Goal: Task Accomplishment & Management: Manage account settings

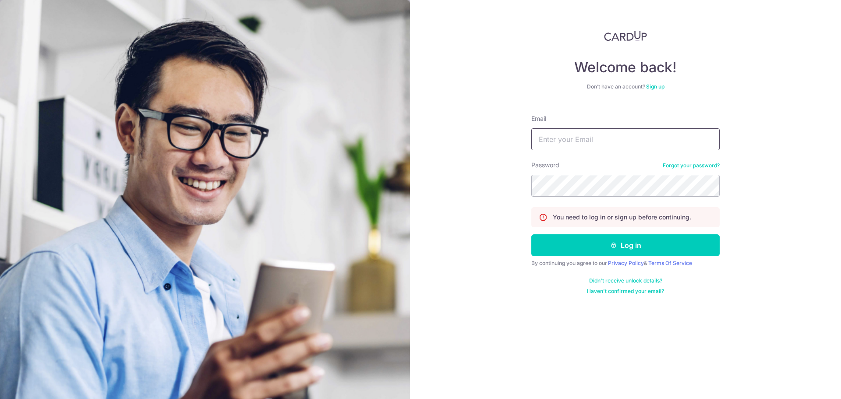
click at [634, 140] on input "Email" at bounding box center [625, 139] width 188 height 22
type input "[EMAIL_ADDRESS][DOMAIN_NAME]"
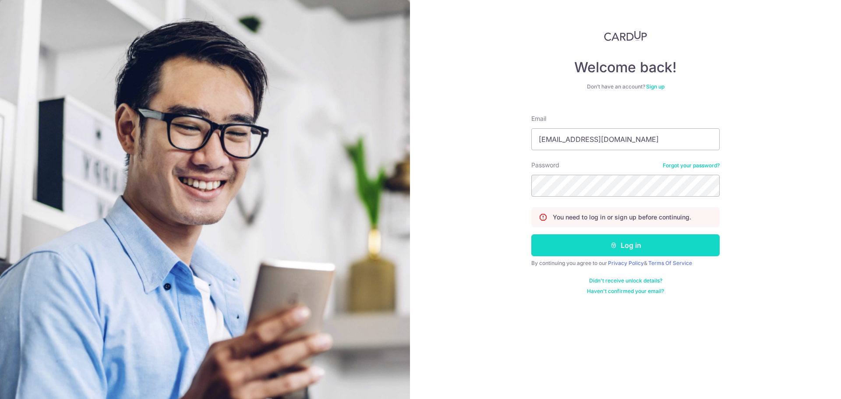
click at [619, 244] on button "Log in" at bounding box center [625, 245] width 188 height 22
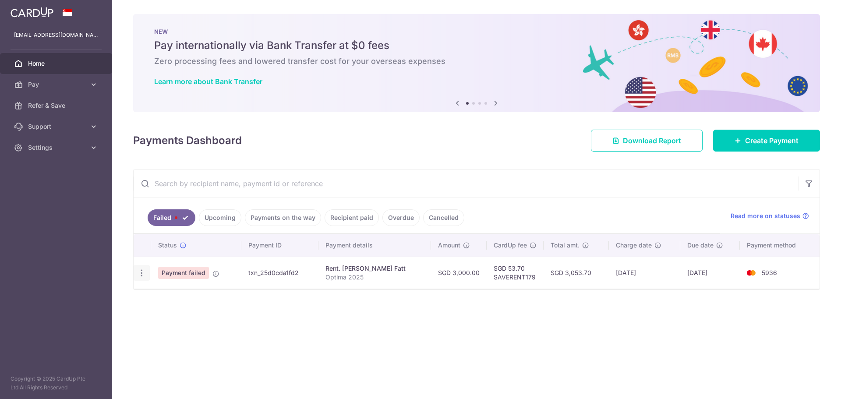
click at [141, 271] on icon "button" at bounding box center [141, 272] width 9 height 9
click at [167, 299] on span "Update payment" at bounding box center [188, 297] width 60 height 11
radio input "true"
type input "3,000.00"
type input "Optima 2025"
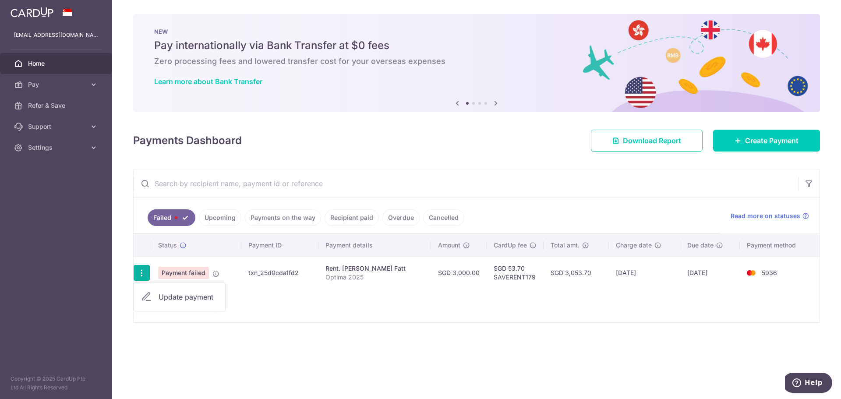
type input "SAVERENT179"
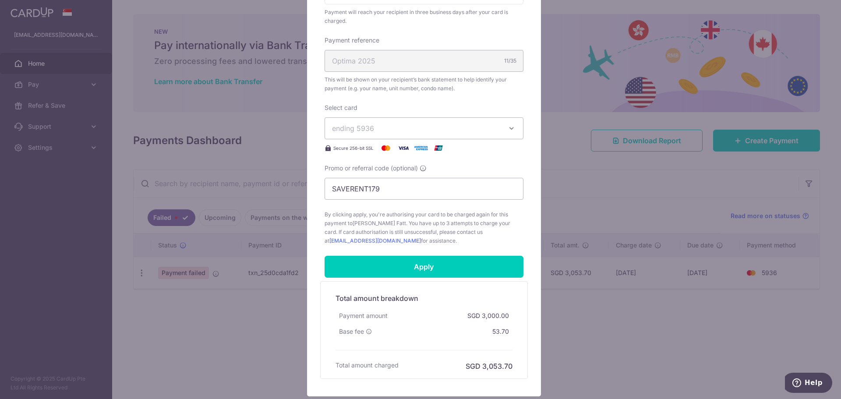
scroll to position [263, 0]
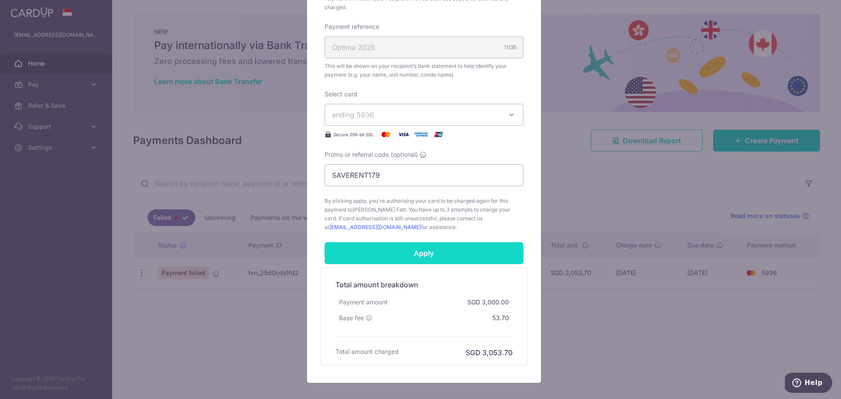
click at [456, 255] on input "Apply" at bounding box center [423, 253] width 199 height 22
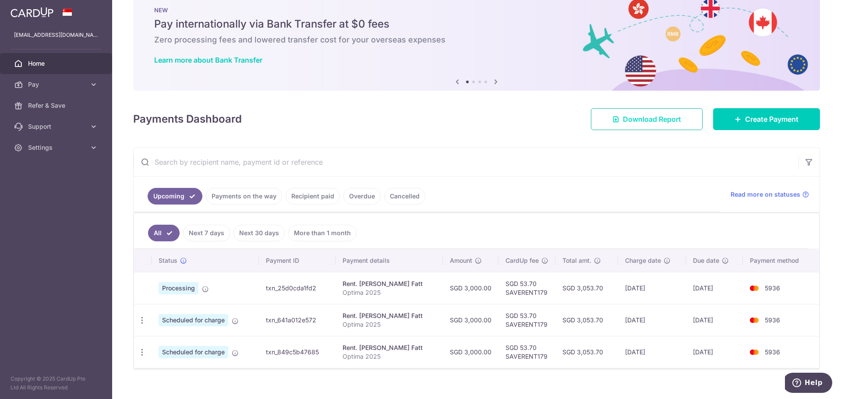
scroll to position [33, 0]
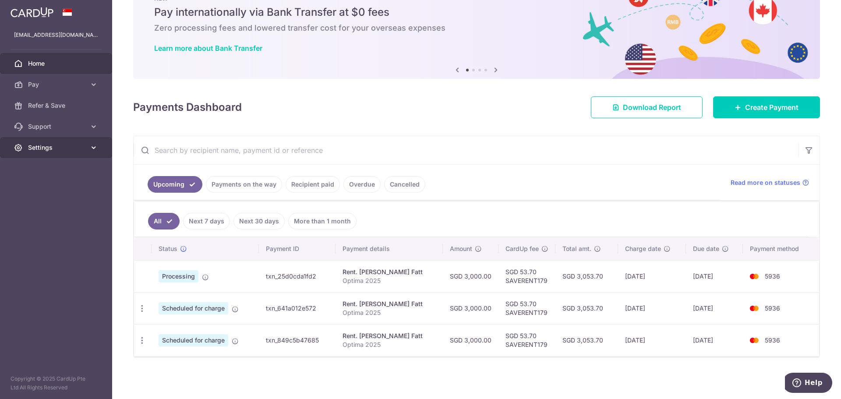
click at [92, 150] on icon at bounding box center [93, 147] width 9 height 9
click at [27, 188] on link "Logout" at bounding box center [56, 189] width 112 height 21
